Goal: Check status: Check status

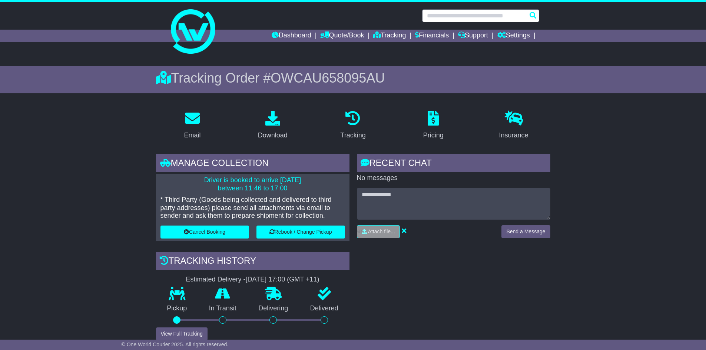
click at [465, 16] on input "text" at bounding box center [480, 15] width 117 height 13
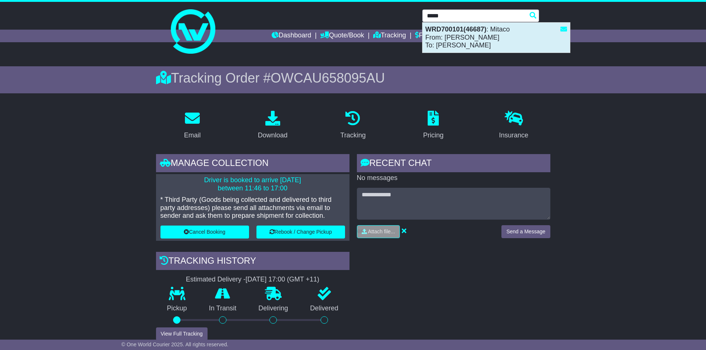
click at [460, 36] on div "WRD700101(46687) : Mitaco From: Michael Kaufmann To: Ashley Vella" at bounding box center [495, 38] width 147 height 30
type input "*********"
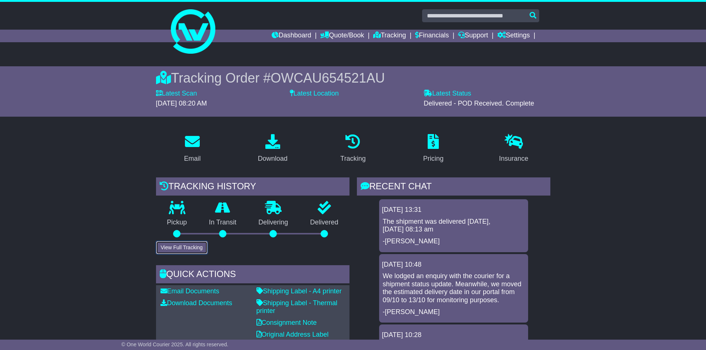
click at [192, 249] on button "View Full Tracking" at bounding box center [182, 247] width 52 height 13
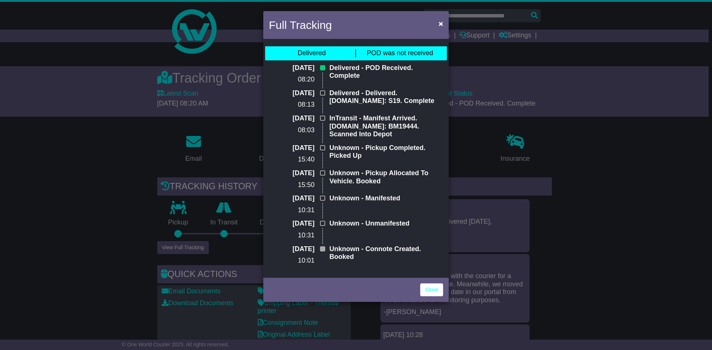
click at [381, 52] on span "POD was not received" at bounding box center [400, 52] width 66 height 7
click at [432, 287] on link "Close" at bounding box center [431, 289] width 23 height 13
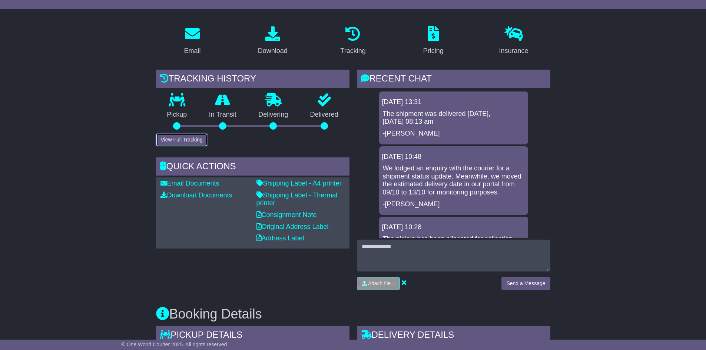
scroll to position [111, 0]
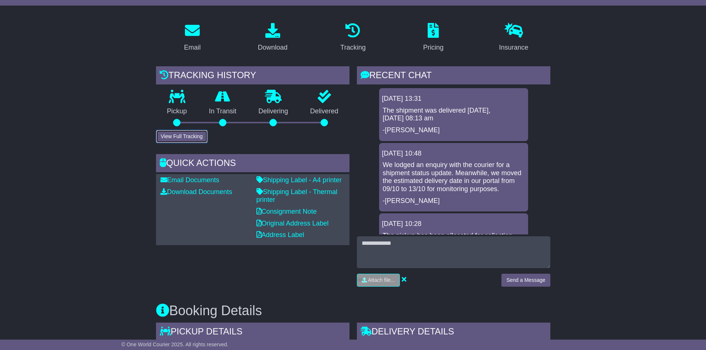
click at [190, 138] on button "View Full Tracking" at bounding box center [182, 136] width 52 height 13
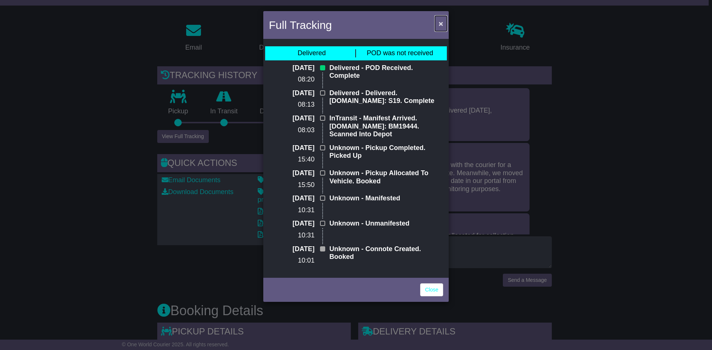
click at [442, 23] on span "×" at bounding box center [440, 23] width 4 height 9
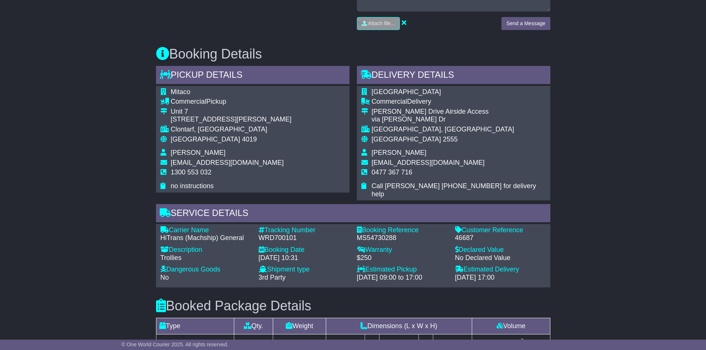
scroll to position [371, 0]
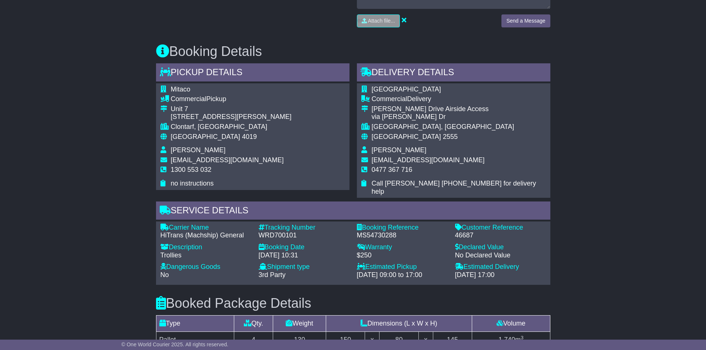
click at [280, 232] on div "WRD700101" at bounding box center [304, 236] width 91 height 8
copy div "WRD700101"
